Goal: Task Accomplishment & Management: Use online tool/utility

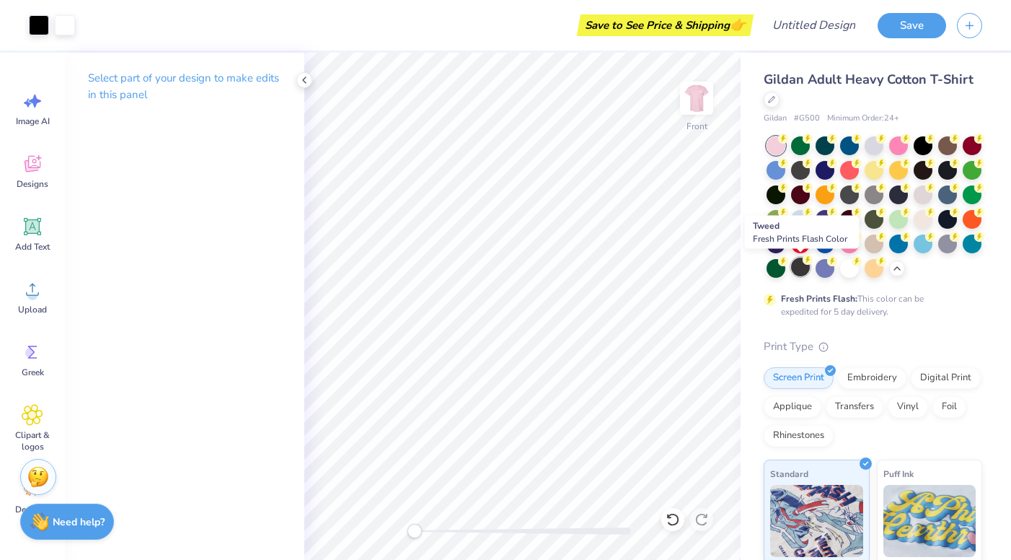
click at [800, 271] on div at bounding box center [800, 266] width 19 height 19
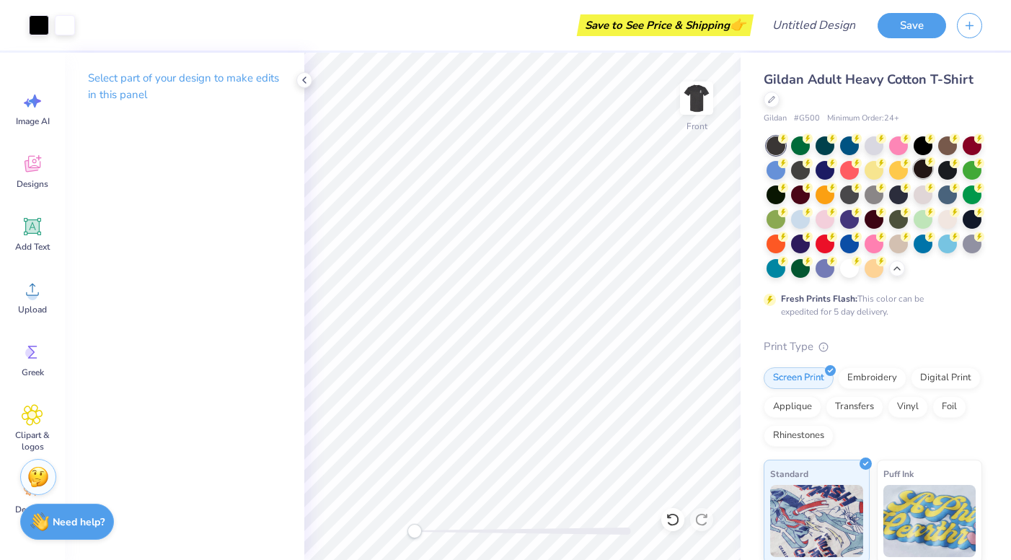
click at [931, 168] on div at bounding box center [923, 168] width 19 height 19
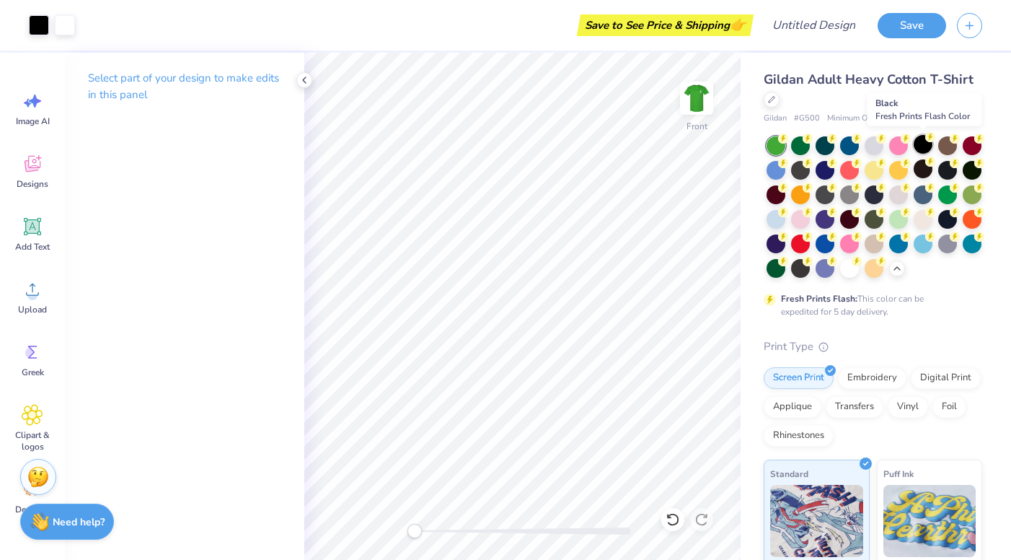
click at [927, 152] on div at bounding box center [923, 144] width 19 height 19
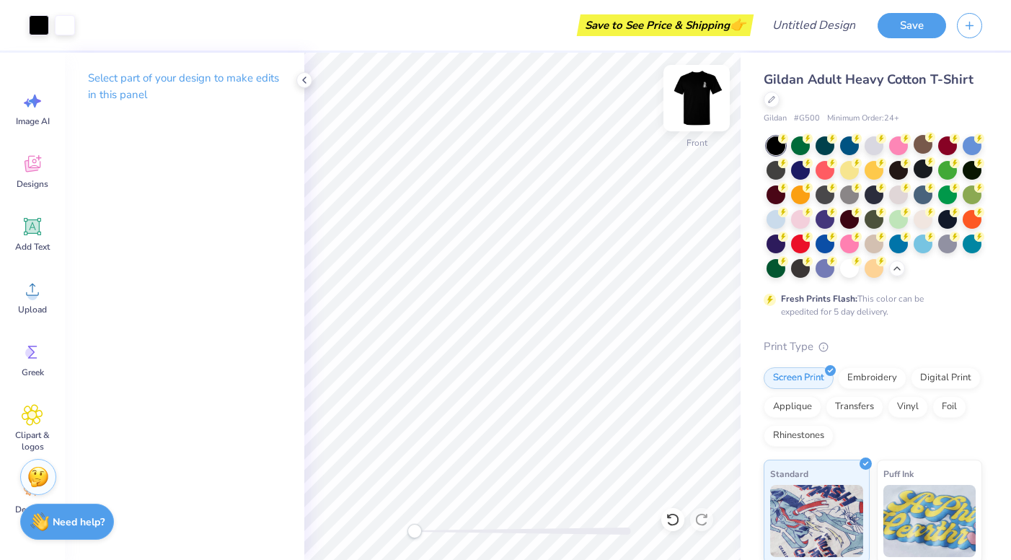
click at [696, 94] on img at bounding box center [697, 98] width 58 height 58
click at [691, 117] on img at bounding box center [697, 98] width 58 height 58
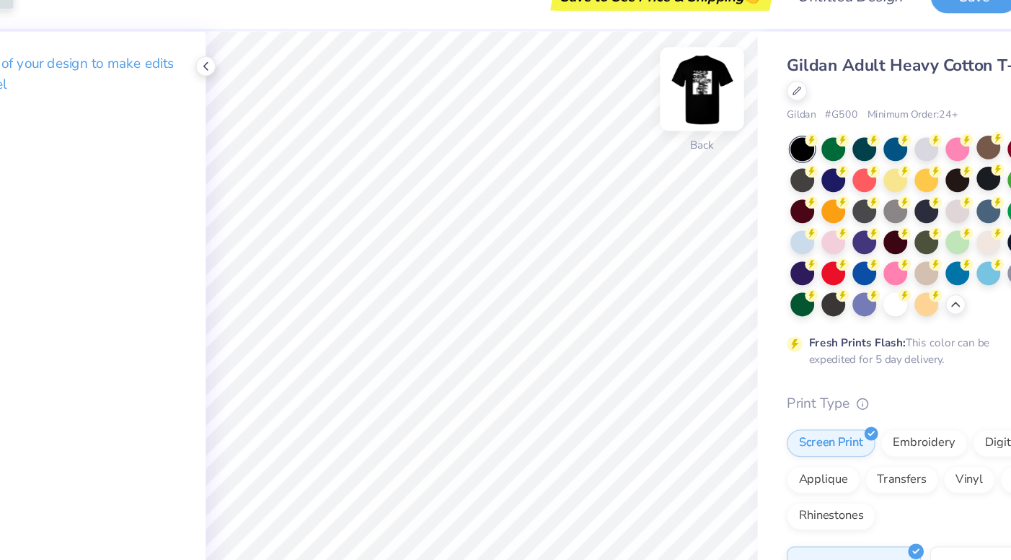
click at [683, 102] on img at bounding box center [697, 98] width 58 height 58
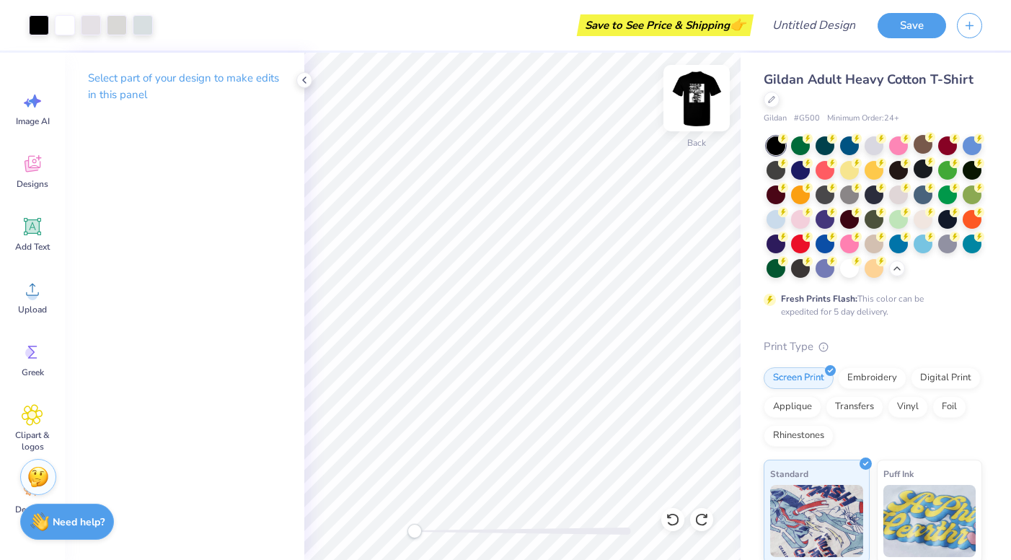
click at [691, 93] on img at bounding box center [697, 98] width 58 height 58
click at [686, 113] on img at bounding box center [697, 98] width 58 height 58
click at [701, 103] on img at bounding box center [697, 98] width 58 height 58
click at [707, 77] on img at bounding box center [697, 98] width 58 height 58
click at [697, 105] on img at bounding box center [696, 98] width 29 height 29
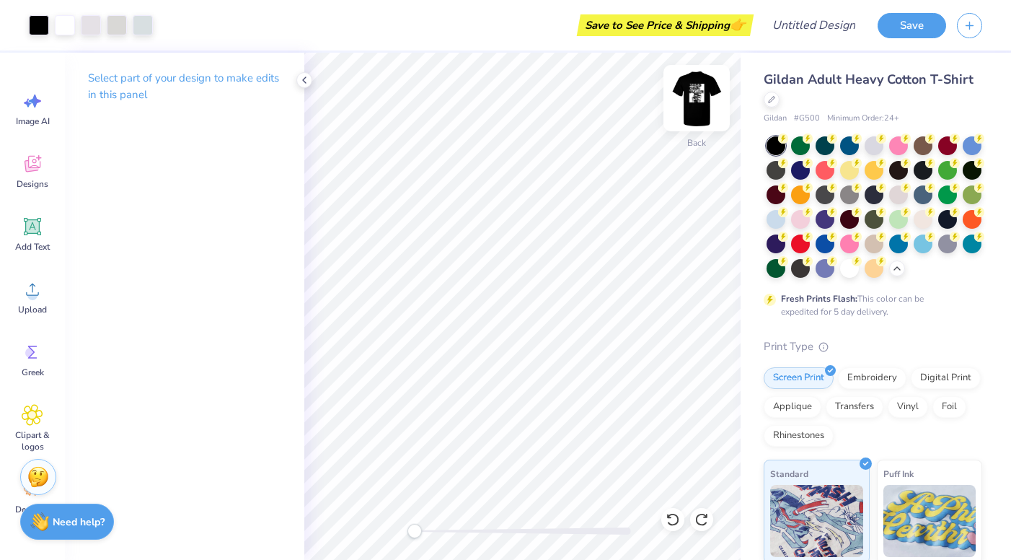
click at [693, 93] on img at bounding box center [697, 98] width 58 height 58
click at [695, 96] on img at bounding box center [697, 98] width 58 height 58
